Goal: Find specific page/section: Find specific page/section

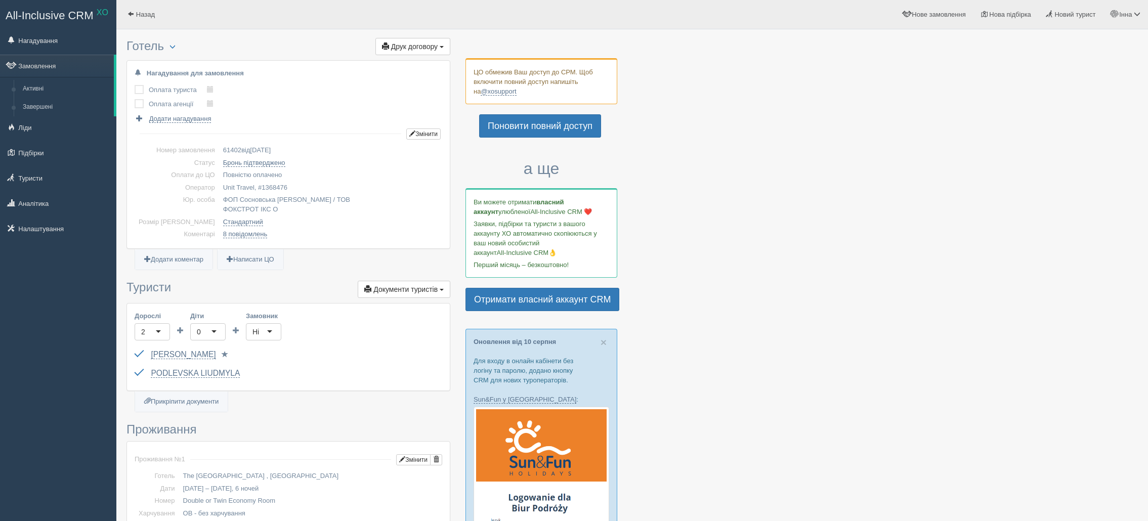
click at [50, 60] on link "Замовлення" at bounding box center [57, 66] width 114 height 22
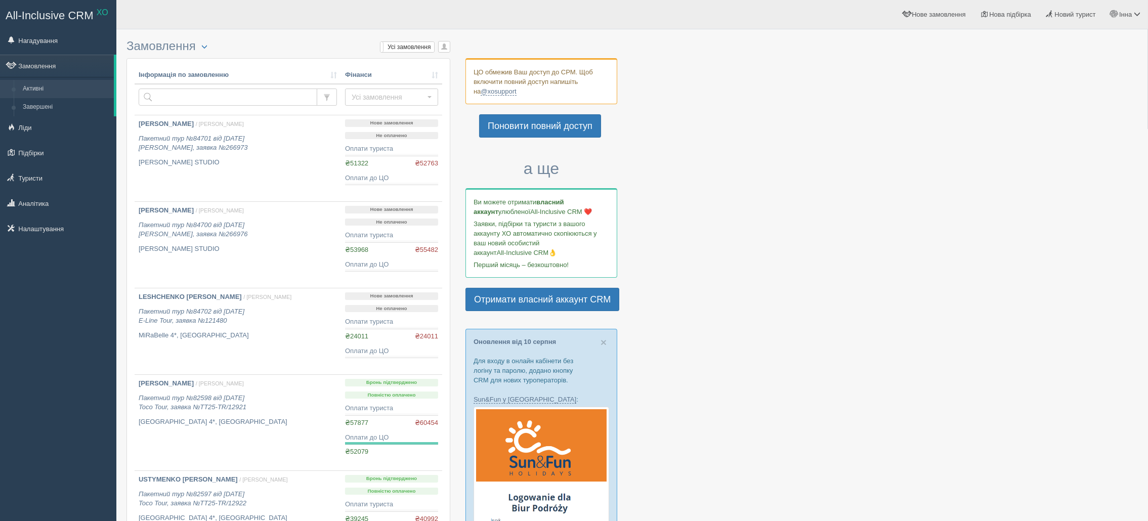
click at [172, 86] on td at bounding box center [238, 99] width 206 height 31
click at [168, 93] on input "text" at bounding box center [228, 97] width 179 height 17
paste input "63225"
type input "63225"
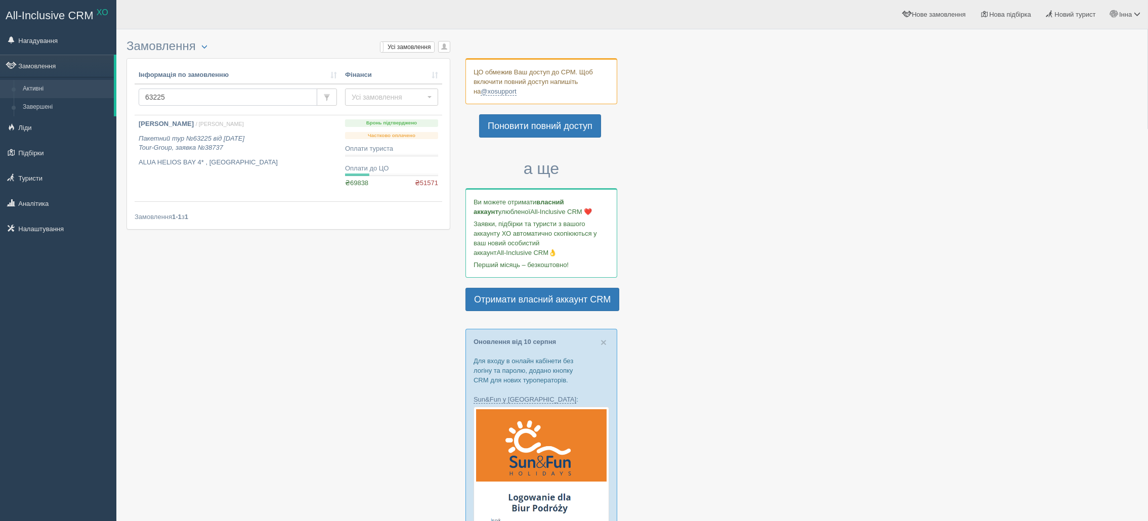
drag, startPoint x: 159, startPoint y: 99, endPoint x: 139, endPoint y: 102, distance: 19.9
click at [139, 102] on input "63225" at bounding box center [228, 97] width 179 height 17
click at [56, 65] on link "Замовлення" at bounding box center [57, 66] width 114 height 22
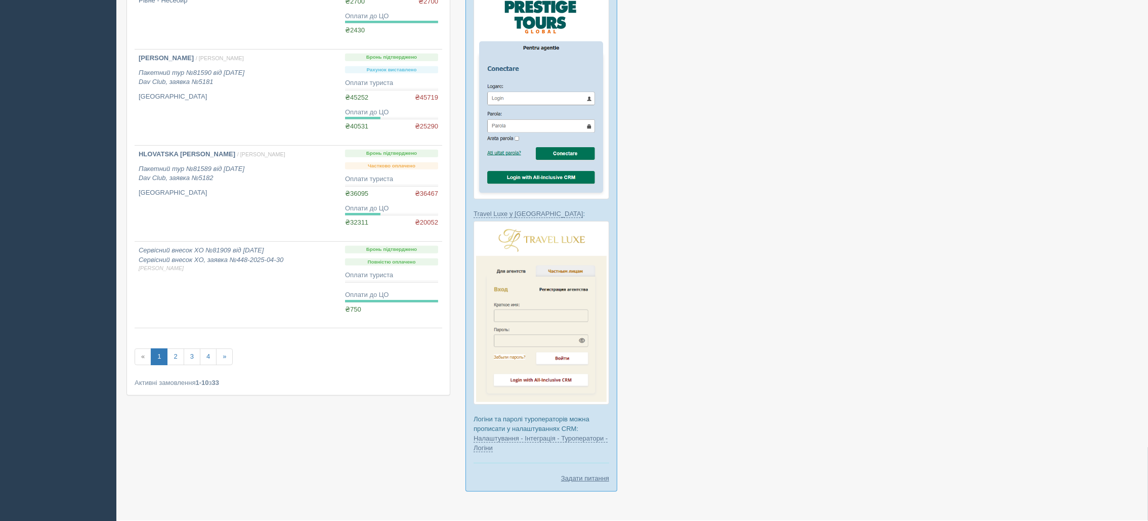
scroll to position [734, 0]
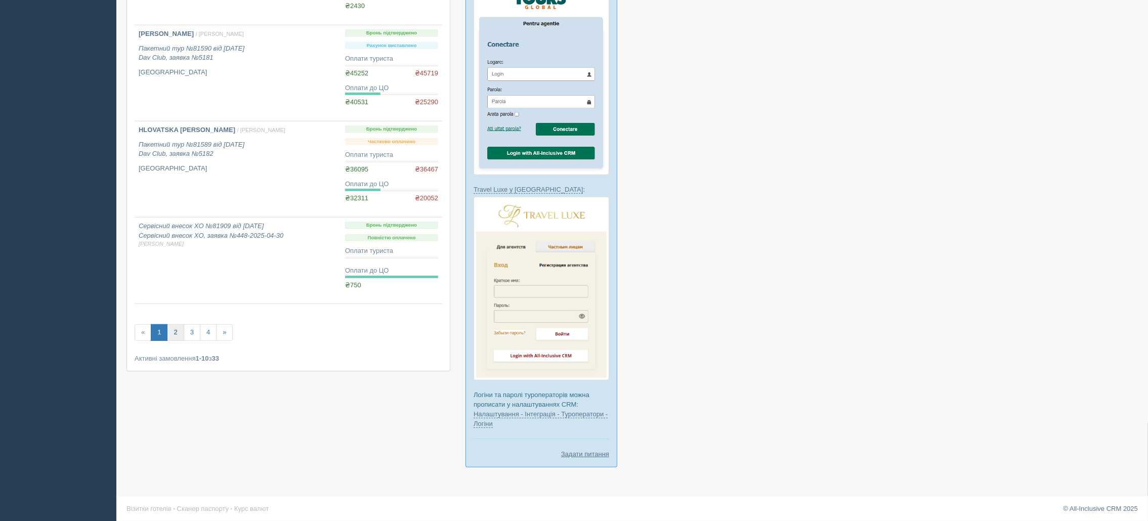
click at [174, 334] on link "2" at bounding box center [175, 332] width 17 height 17
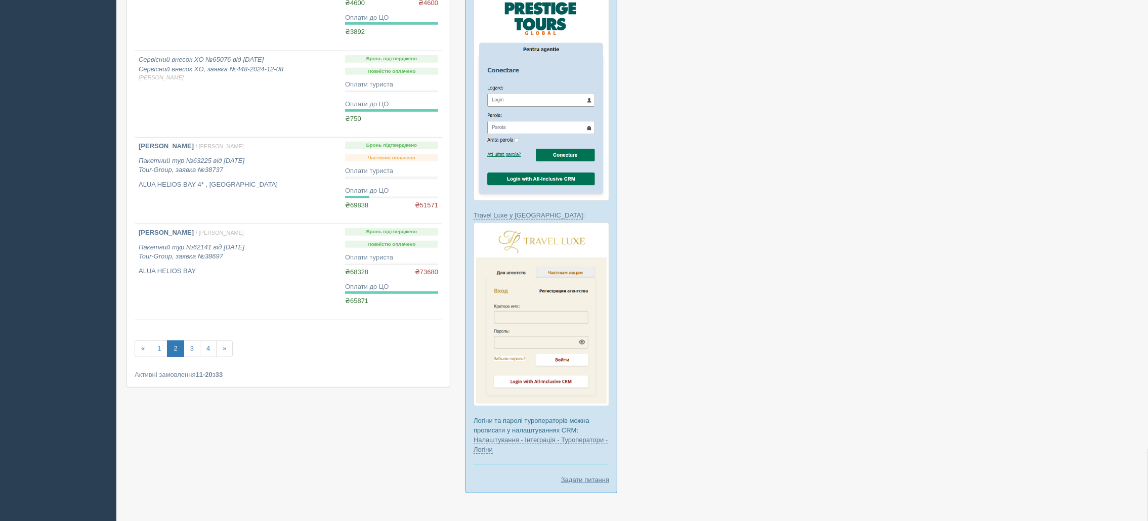
scroll to position [734, 0]
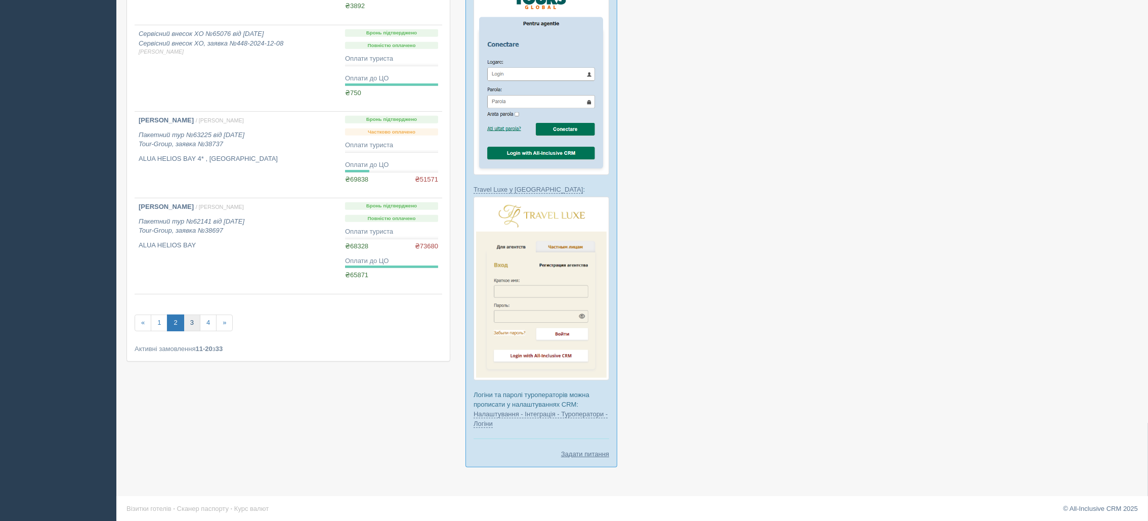
click at [194, 320] on link "3" at bounding box center [192, 323] width 17 height 17
